Goal: Navigation & Orientation: Find specific page/section

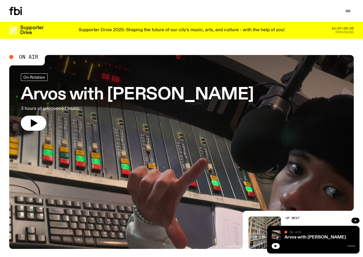
click at [350, 6] on div "Schedule Explore Read Volunteer Newsletter Support Us" at bounding box center [181, 11] width 363 height 22
click at [349, 8] on icon "button" at bounding box center [347, 11] width 7 height 7
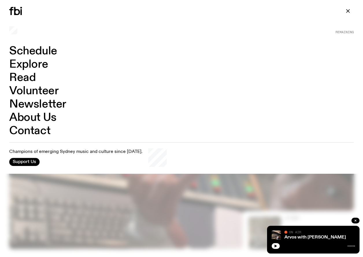
click at [37, 46] on link "Schedule" at bounding box center [33, 51] width 48 height 11
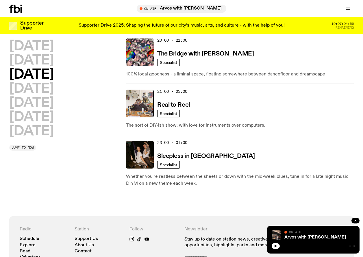
scroll to position [406, 0]
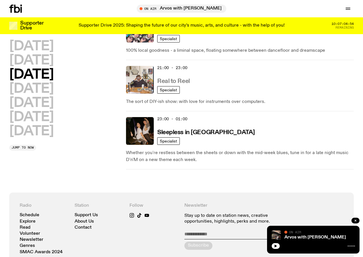
click at [179, 79] on h3 "Real to Reel" at bounding box center [173, 81] width 33 height 6
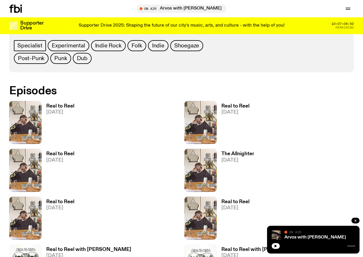
scroll to position [304, 0]
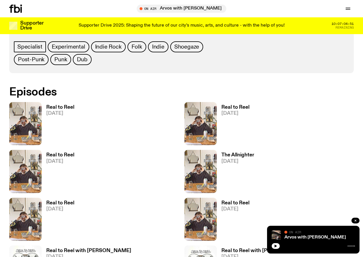
click at [71, 106] on h3 "Real to Reel" at bounding box center [60, 107] width 28 height 5
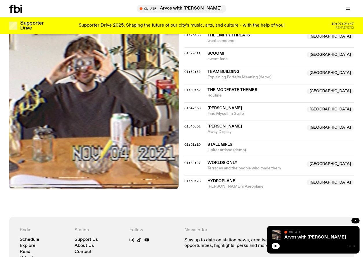
scroll to position [566, 0]
